Goal: Transaction & Acquisition: Obtain resource

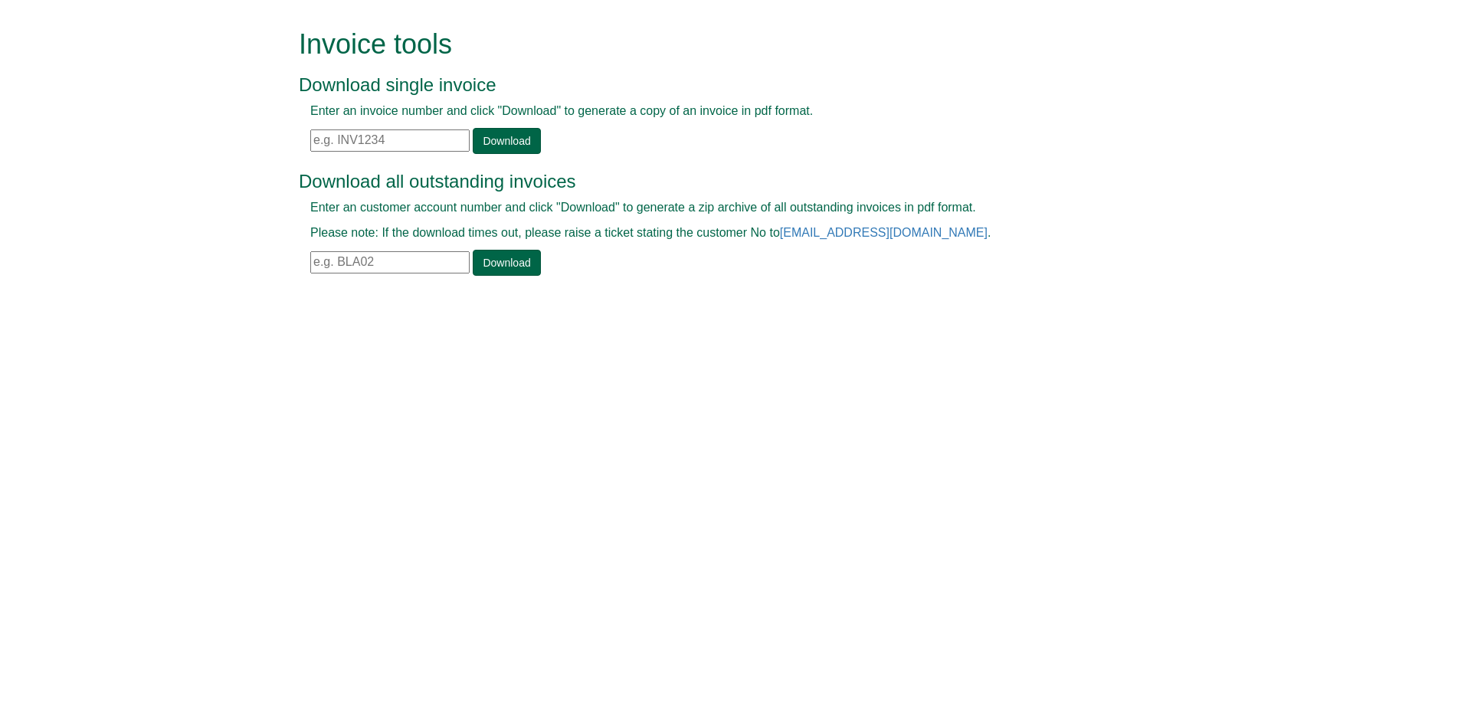
click at [372, 133] on input "text" at bounding box center [389, 141] width 159 height 22
paste input "INV1281096"
type input "INV1281096"
click at [517, 140] on link "Download" at bounding box center [506, 141] width 67 height 26
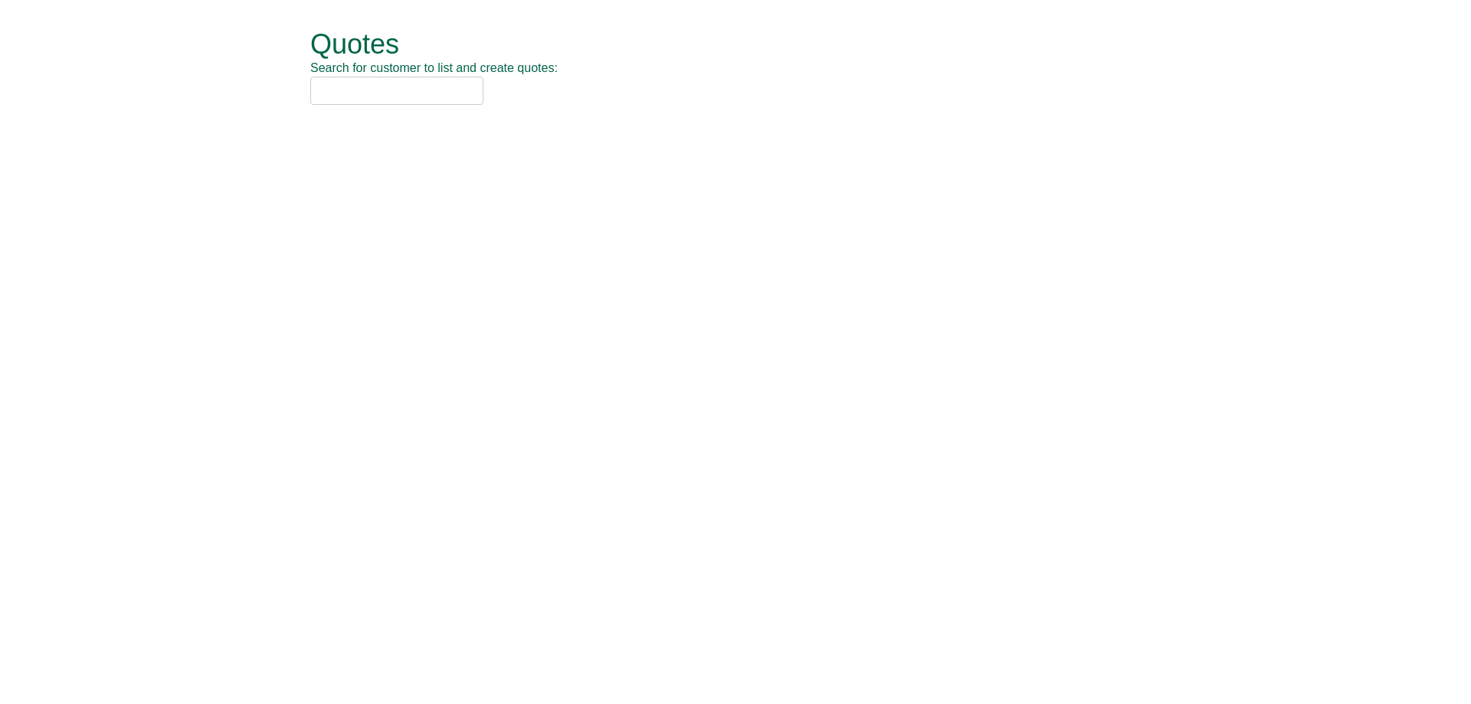
click at [421, 90] on input "text" at bounding box center [396, 91] width 173 height 28
paste input "ISS Facility Services Ltd"
click at [453, 93] on input "ISS Facility Services Ltd" at bounding box center [396, 91] width 173 height 28
drag, startPoint x: 433, startPoint y: 92, endPoint x: 395, endPoint y: 89, distance: 38.4
click at [392, 89] on input "ISS Facility Services Ltd" at bounding box center [396, 91] width 173 height 28
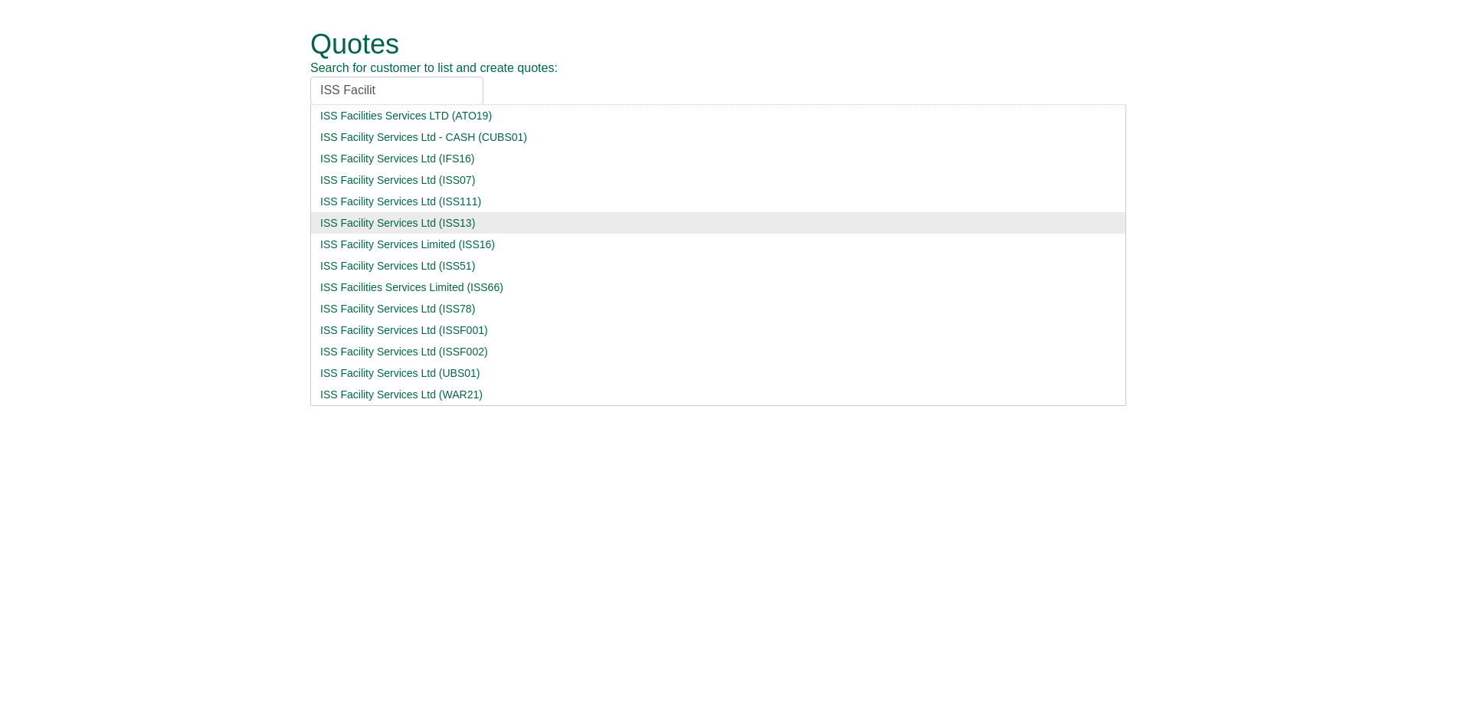
type input "ISS Facilit"
click at [438, 228] on div "ISS Facility Services Ltd (ISS13)" at bounding box center [718, 222] width 796 height 15
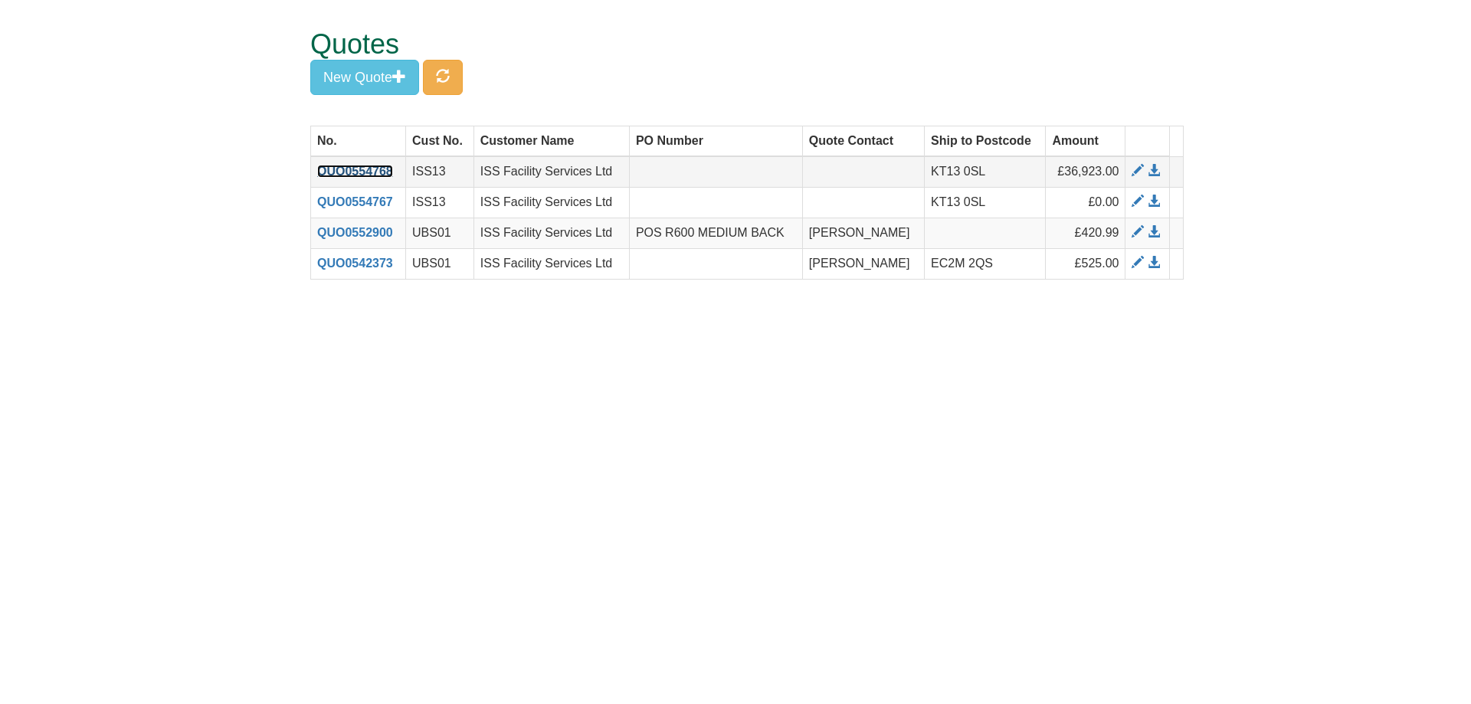
click at [362, 170] on link "QUO0554768" at bounding box center [355, 171] width 76 height 13
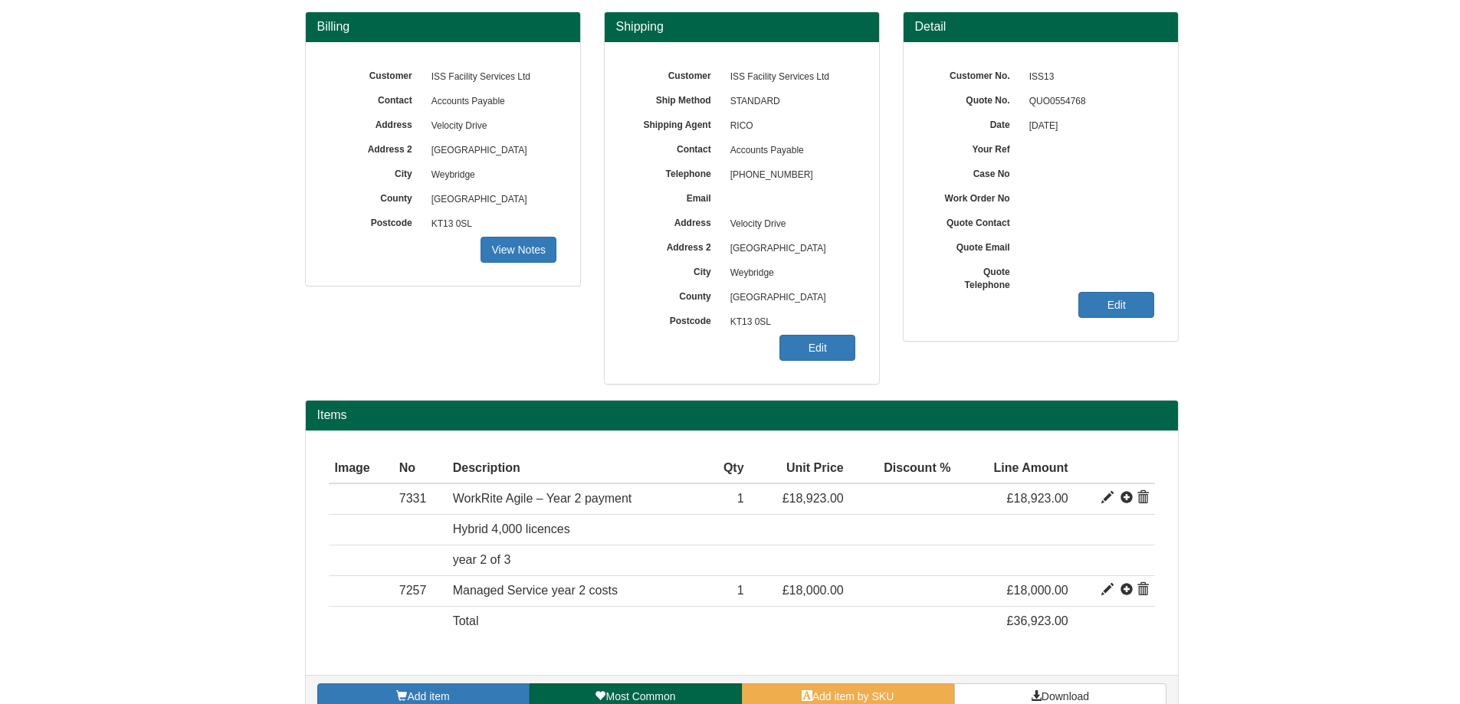
scroll to position [165, 0]
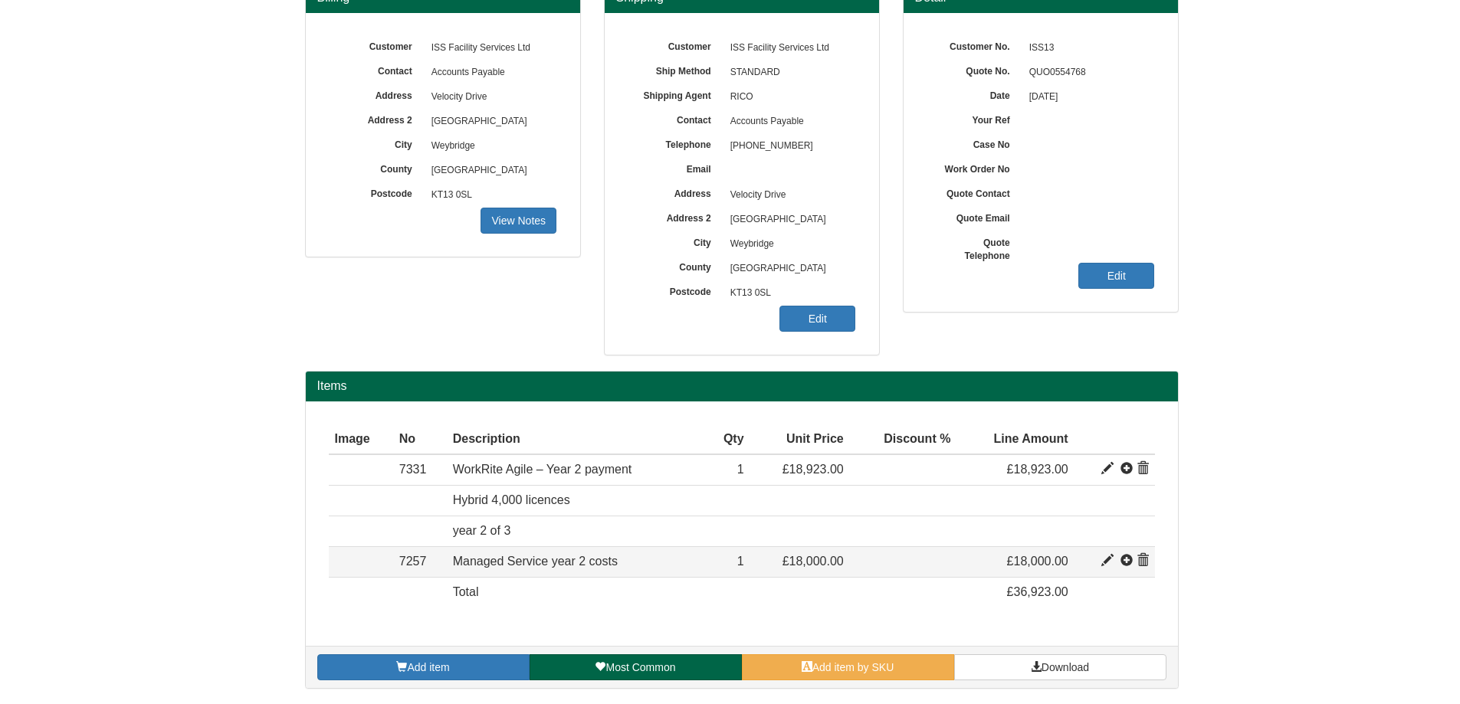
click at [1144, 562] on span at bounding box center [1142, 561] width 12 height 12
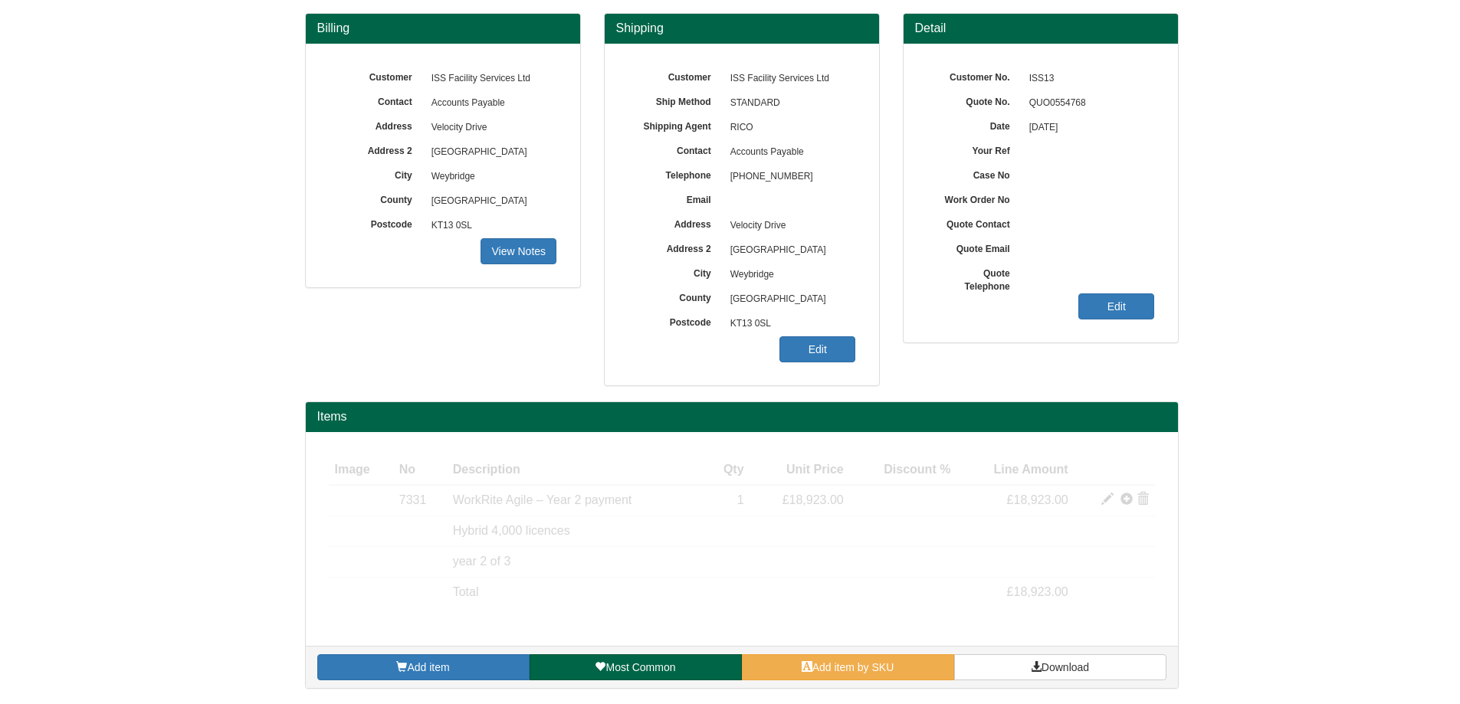
scroll to position [134, 0]
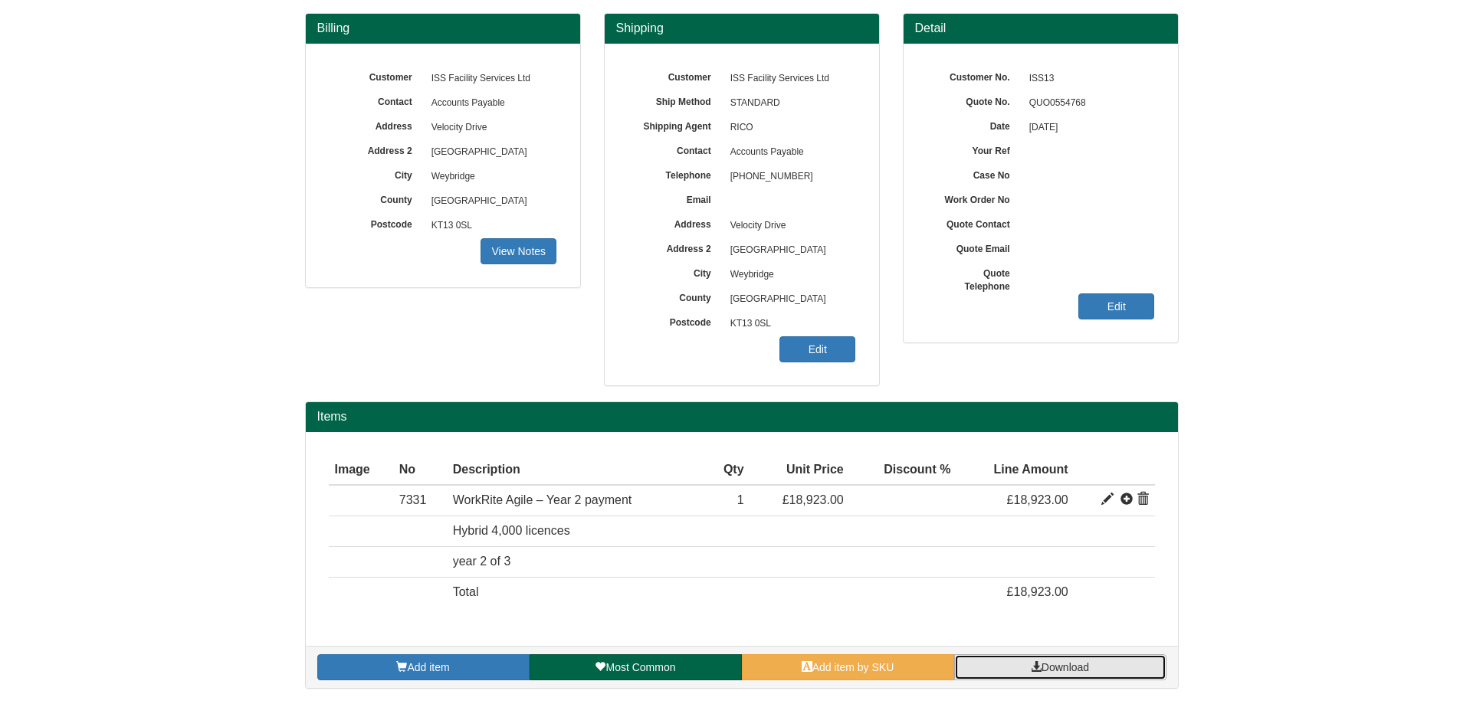
click at [1052, 666] on span "Download" at bounding box center [1065, 667] width 48 height 12
